Goal: Find specific page/section: Find specific page/section

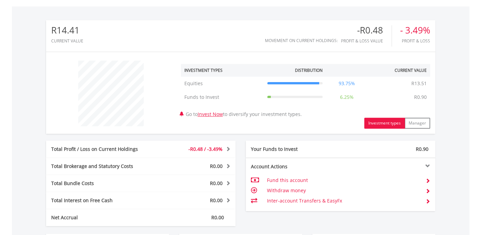
scroll to position [66, 130]
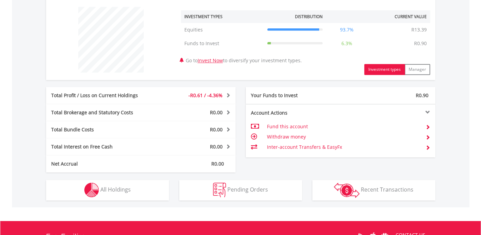
scroll to position [260, 0]
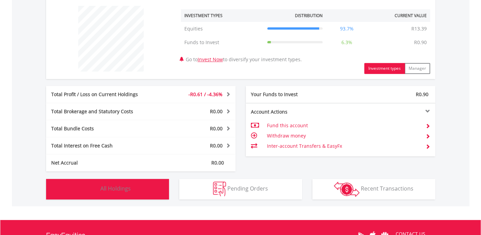
click at [80, 192] on button "Holdings All Holdings" at bounding box center [107, 189] width 123 height 20
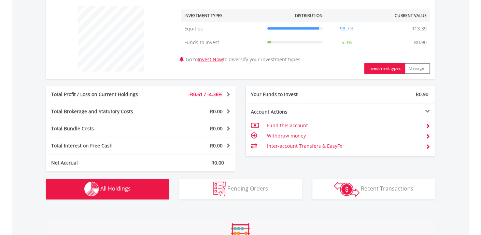
scroll to position [439, 0]
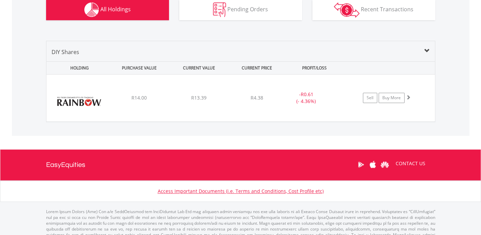
click at [80, 192] on div "Access Important Documents (i.e. Terms and Conditions, Cost Profile etc)" at bounding box center [240, 191] width 467 height 7
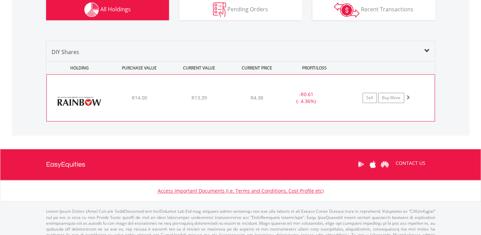
click at [234, 105] on div "﻿ Rainbow Chicken Ltd R14.00 R13.39 R4.38 - R0.61 (- 4.36%) Sell Buy More" at bounding box center [241, 97] width 388 height 46
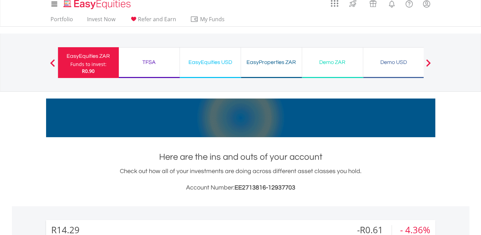
scroll to position [0, 0]
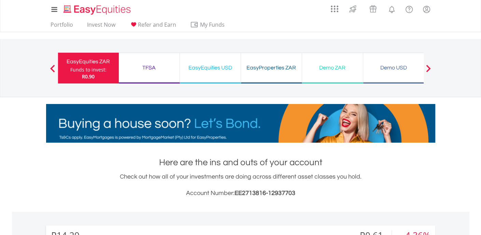
click at [264, 71] on div "EasyProperties ZAR" at bounding box center [271, 68] width 53 height 10
